Goal: Task Accomplishment & Management: Complete application form

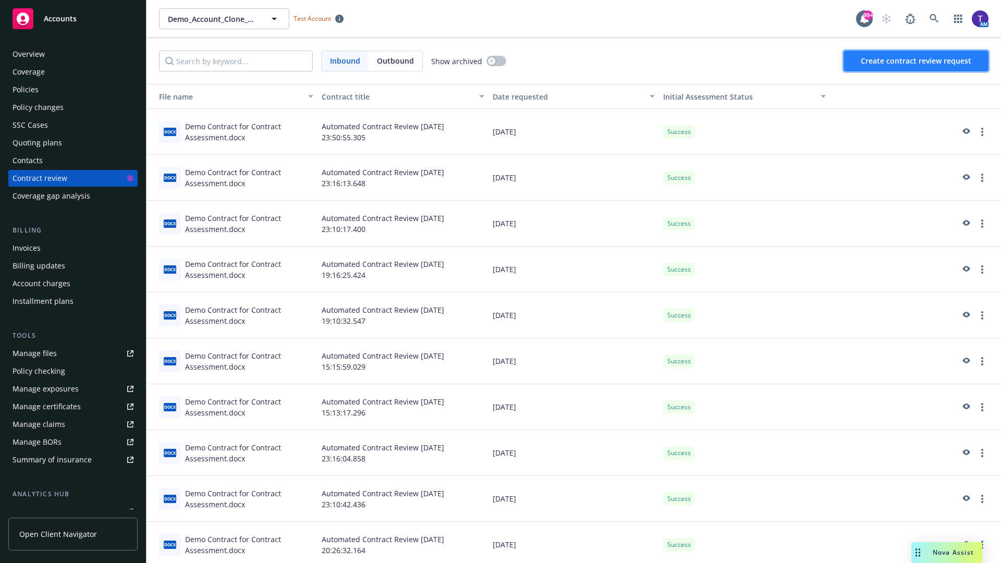
click at [916, 61] on span "Create contract review request" at bounding box center [916, 61] width 111 height 10
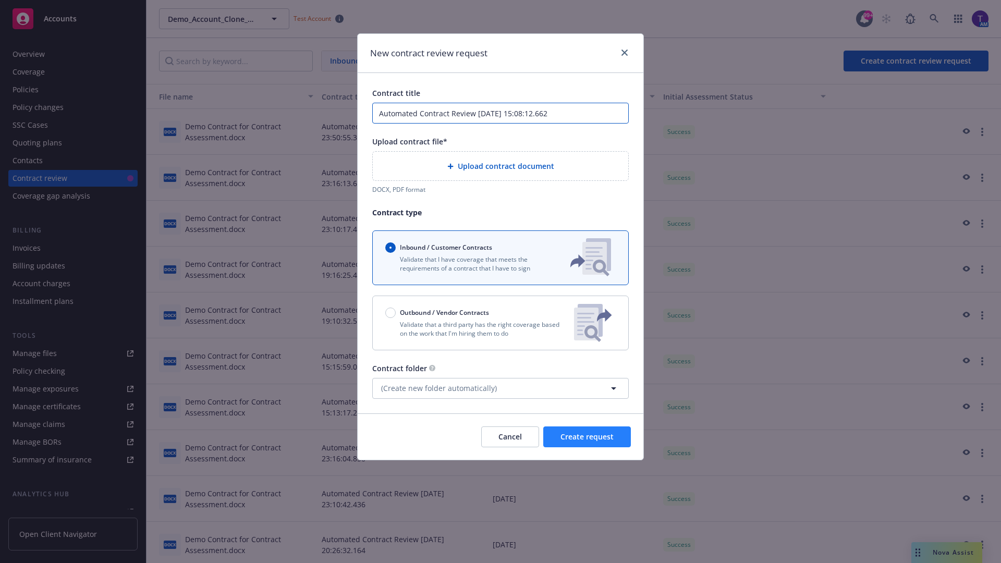
type input "Automated Contract Review [DATE] 15:08:12.662"
click at [500, 323] on p "Validate that a third party has the right coverage based on the work that I'm h…" at bounding box center [475, 329] width 180 height 18
radio input "false"
radio input "true"
click at [587, 442] on span "Create request" at bounding box center [586, 437] width 53 height 10
